Goal: Communication & Community: Answer question/provide support

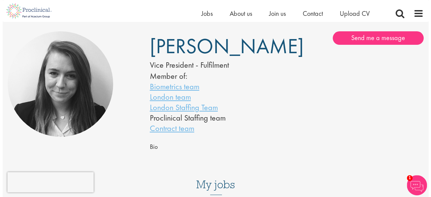
scroll to position [34, 0]
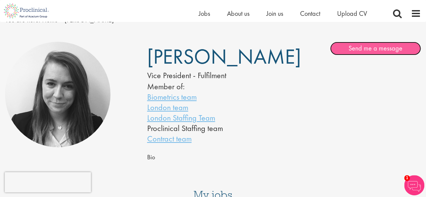
click at [358, 52] on link "Send me a message" at bounding box center [375, 48] width 91 height 13
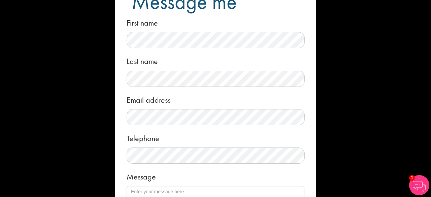
scroll to position [0, 0]
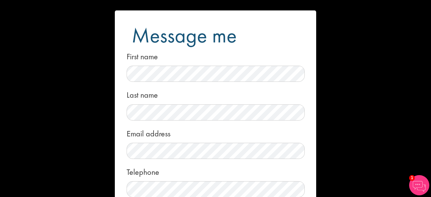
click at [332, 59] on div "Message me First name Last name Email address Telephone Message Local File Drop…" at bounding box center [215, 98] width 431 height 197
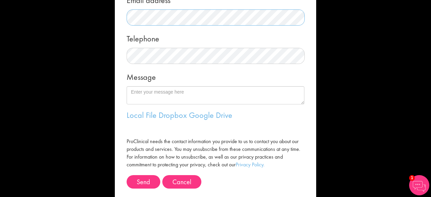
scroll to position [135, 0]
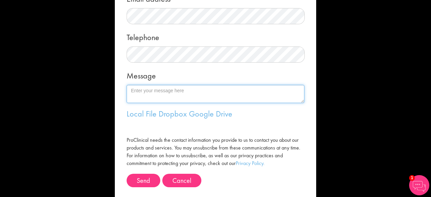
click at [160, 90] on textarea "Message" at bounding box center [216, 94] width 178 height 18
drag, startPoint x: 144, startPoint y: 91, endPoint x: 134, endPoint y: 89, distance: 10.7
click at [134, 89] on textarea "Hi Terri" at bounding box center [216, 94] width 178 height 18
paste textarea "-Anne Gray"
click at [174, 91] on textarea "Hi Terri-Anne Gray" at bounding box center [216, 94] width 178 height 18
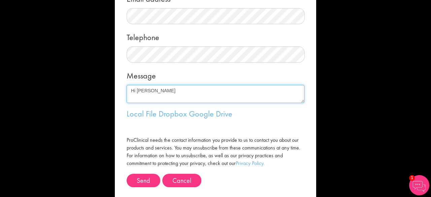
drag, startPoint x: 170, startPoint y: 90, endPoint x: 155, endPoint y: 90, distance: 14.5
click at [155, 90] on textarea "Hi Terri-Anne Gray" at bounding box center [216, 94] width 178 height 18
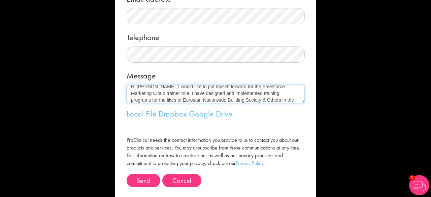
scroll to position [11, 0]
click at [225, 92] on textarea "Hi Terri-Anne, I would like to put myself forward for the Salesforce Marketing …" at bounding box center [216, 94] width 178 height 18
click at [243, 98] on textarea "Hi Terri-Anne, I would like to put myself forward for the Salesforce Marketing …" at bounding box center [216, 94] width 178 height 18
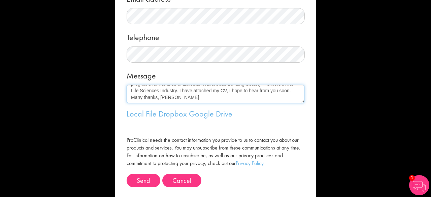
click at [148, 88] on textarea "Hi Terri-Anne, I would like to put myself forward for the Salesforce Marketing …" at bounding box center [216, 94] width 178 height 18
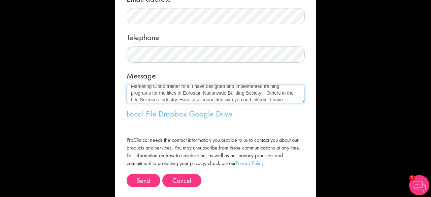
drag, startPoint x: 231, startPoint y: 89, endPoint x: 232, endPoint y: 99, distance: 10.1
click at [232, 99] on textarea "Hi Terri-Anne, I would like to put myself forward for the Salesforce Marketing …" at bounding box center [216, 94] width 178 height 18
click at [232, 96] on textarea "Hi Terri-Anne, I would like to put myself forward for the Salesforce Marketing …" at bounding box center [216, 94] width 178 height 18
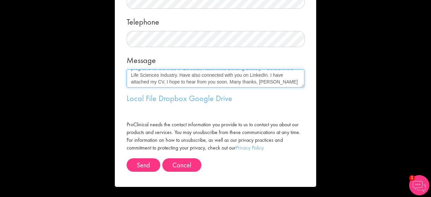
scroll to position [117, 0]
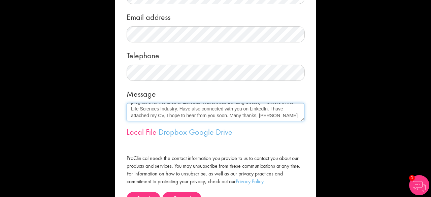
type textarea "Hi Terri-Anne, I would like to put myself forward for the Salesforce Marketing …"
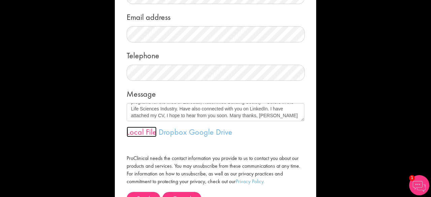
click at [135, 130] on link "Local File" at bounding box center [142, 132] width 30 height 10
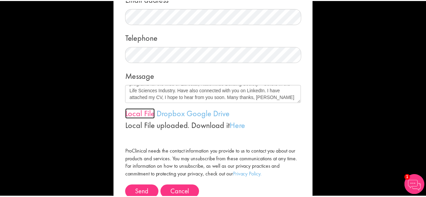
scroll to position [162, 0]
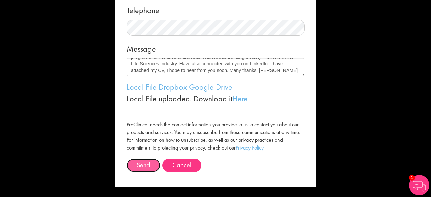
click at [135, 164] on button "Send" at bounding box center [144, 165] width 34 height 13
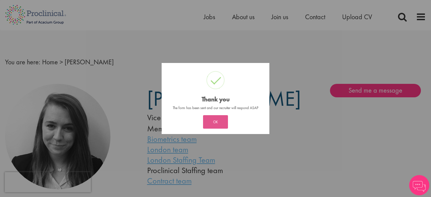
click at [218, 122] on button "OK" at bounding box center [215, 121] width 25 height 13
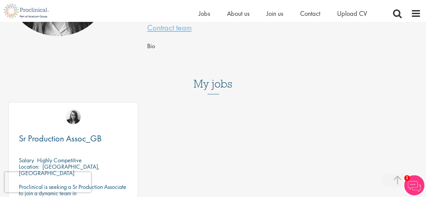
scroll to position [135, 0]
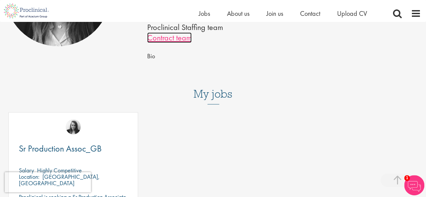
click at [170, 43] on link "Contract team" at bounding box center [169, 37] width 44 height 10
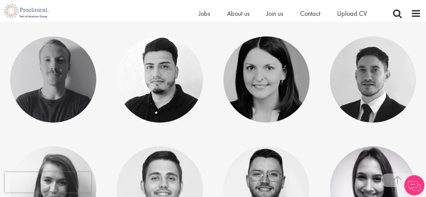
scroll to position [135, 0]
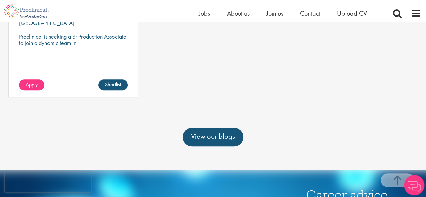
scroll to position [341, 0]
